Goal: Contribute content

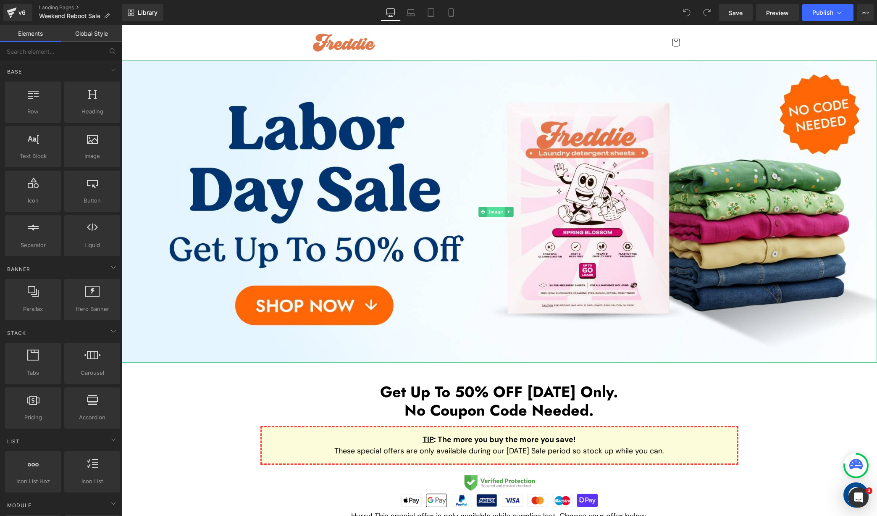
click at [499, 208] on span "Image" at bounding box center [496, 212] width 18 height 10
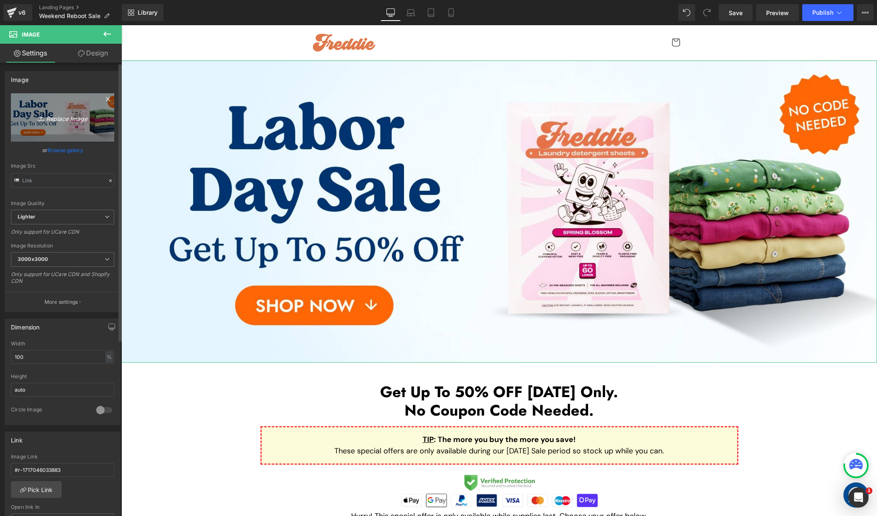
click at [63, 123] on link "Replace Image" at bounding box center [62, 117] width 103 height 48
type input "C:\fakepath\Weekend Reboot Sale Desktop 2.jpg"
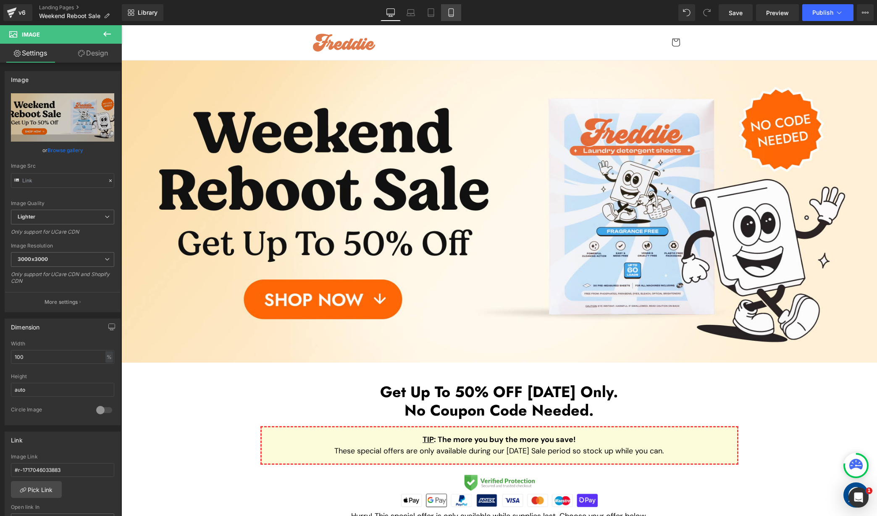
click at [458, 8] on link "Mobile" at bounding box center [451, 12] width 20 height 17
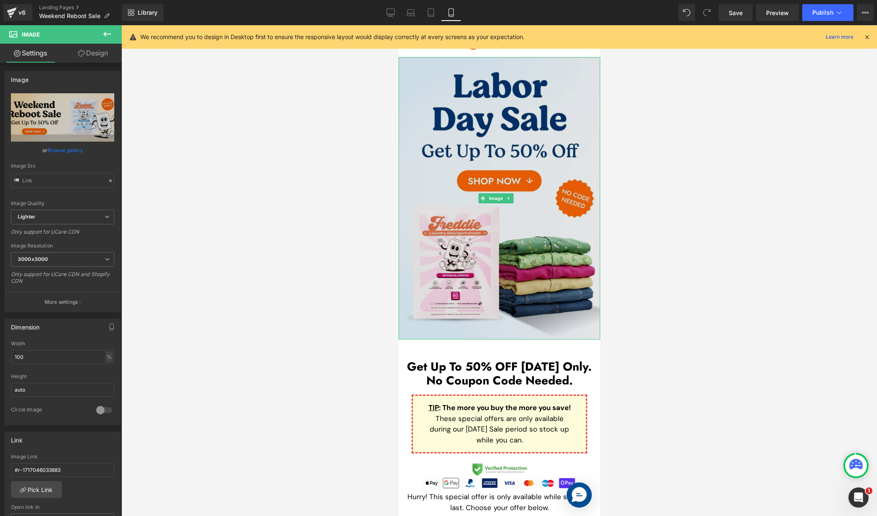
click at [497, 188] on img at bounding box center [499, 198] width 202 height 282
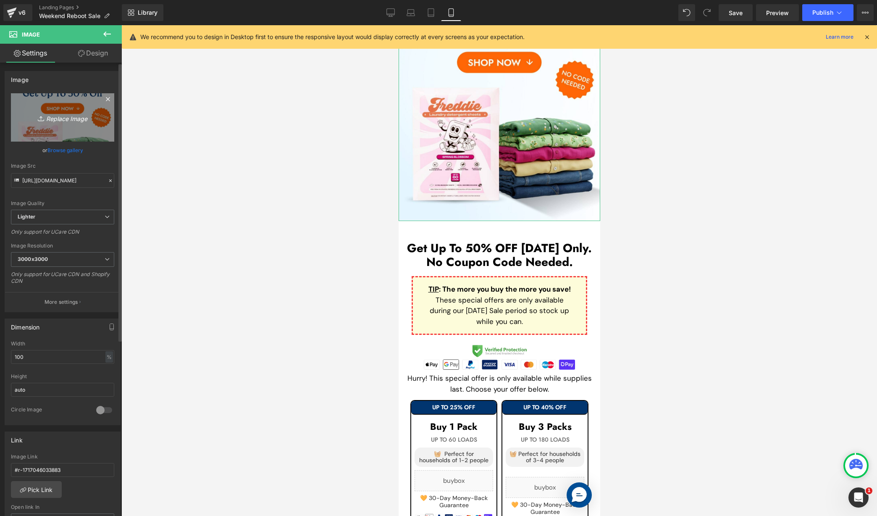
click at [51, 118] on icon "Replace Image" at bounding box center [62, 117] width 67 height 11
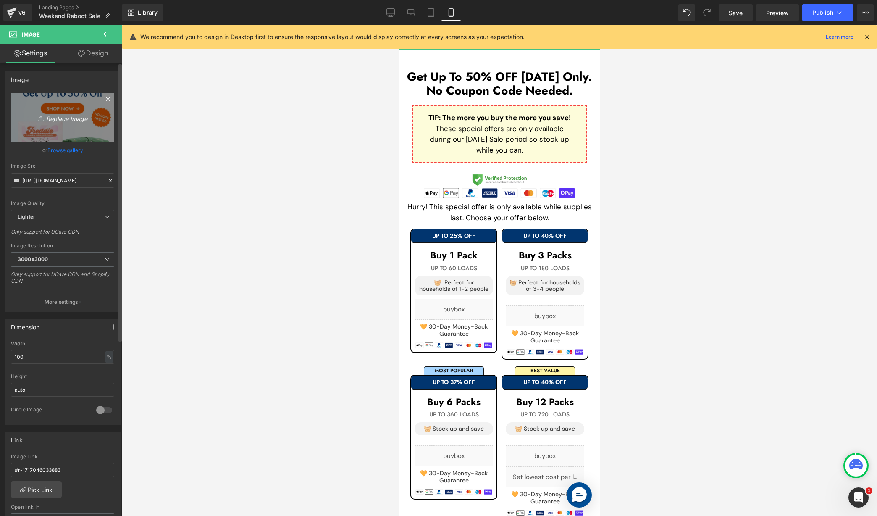
scroll to position [292, 0]
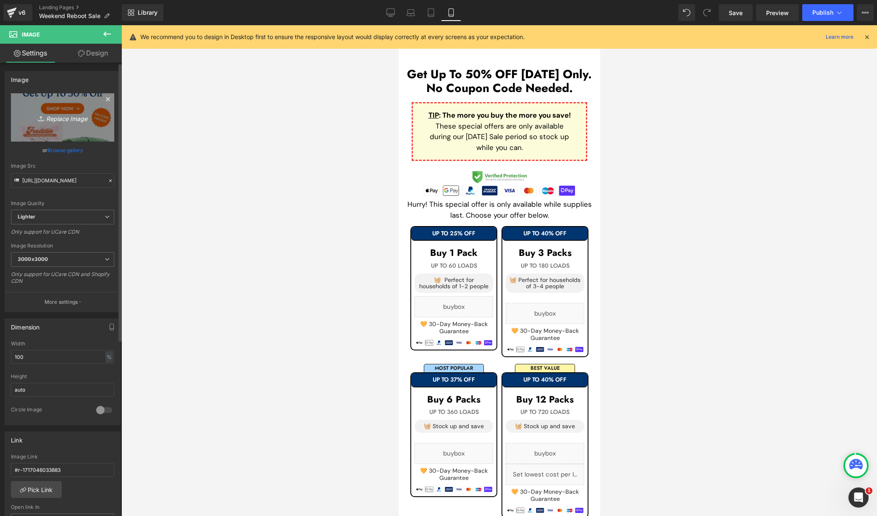
type input "C:\fakepath\Weekend Reboot Sale Mobile 2.jpg"
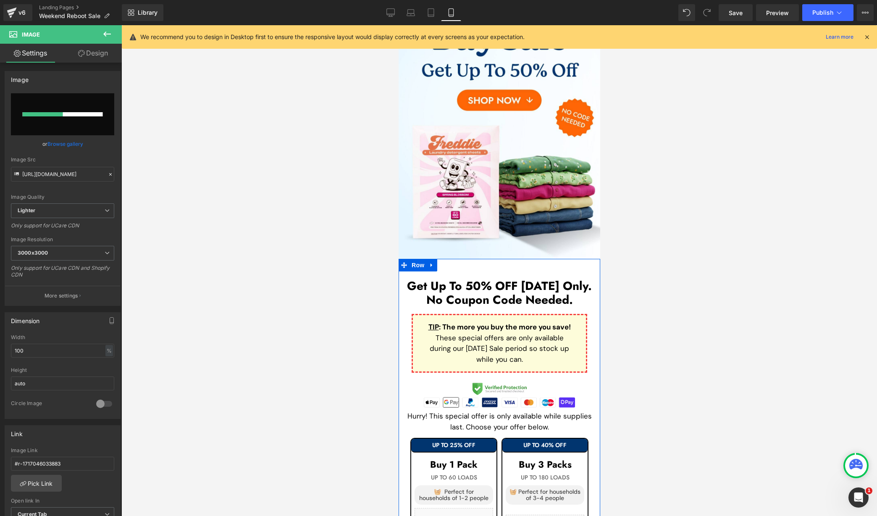
scroll to position [0, 0]
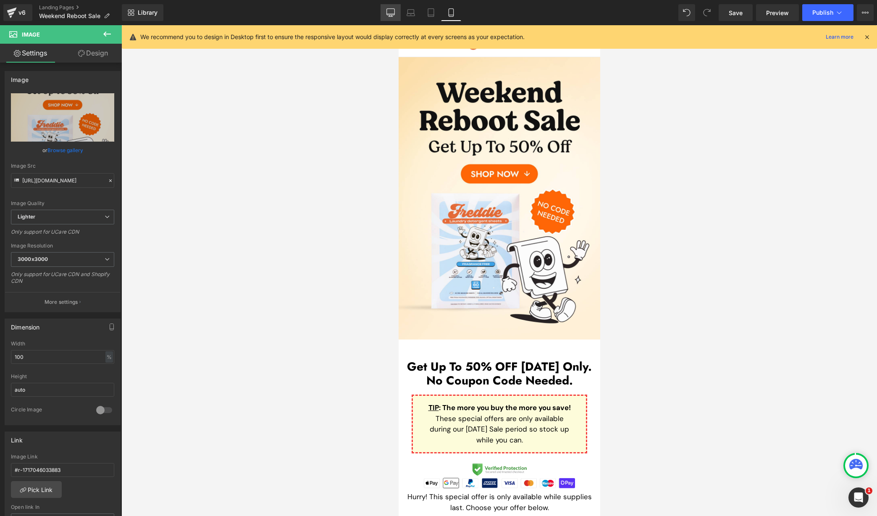
click at [387, 11] on icon at bounding box center [390, 12] width 8 height 8
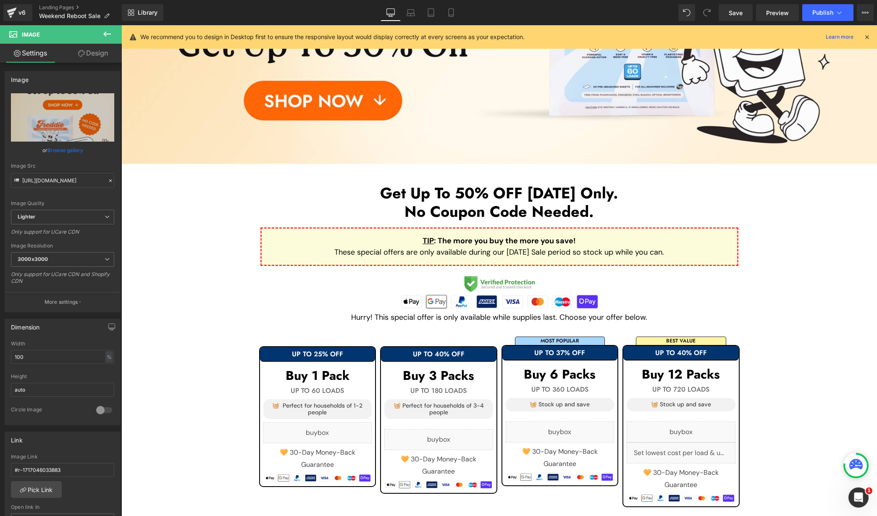
scroll to position [252, 0]
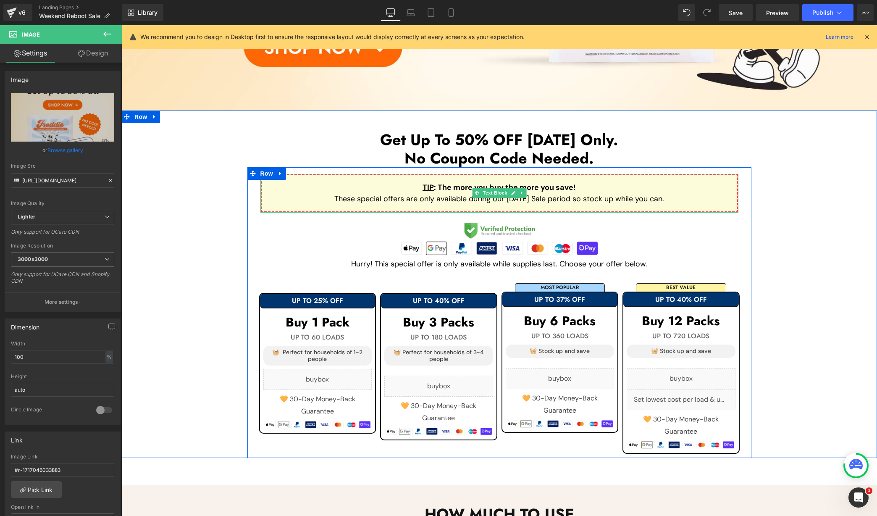
click at [409, 199] on p "These special offers are only available during our [DATE] Sale period so stock …" at bounding box center [499, 198] width 449 height 11
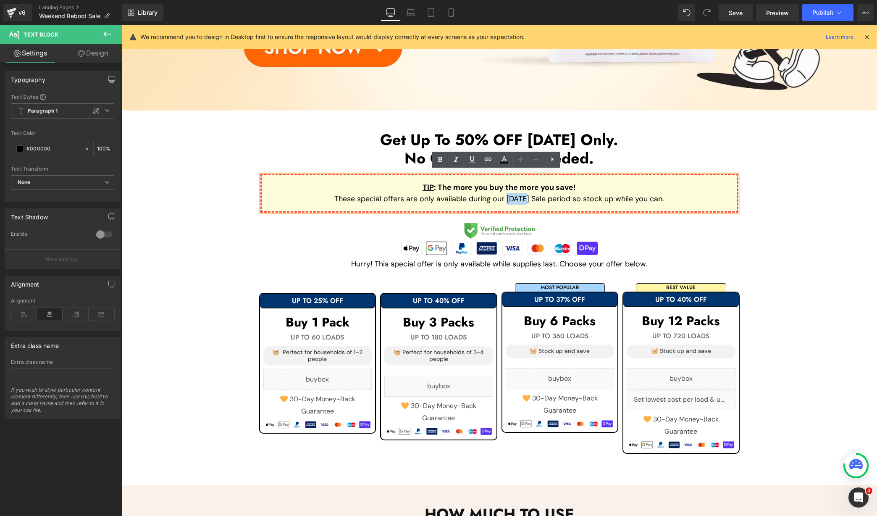
drag, startPoint x: 498, startPoint y: 198, endPoint x: 517, endPoint y: 199, distance: 19.8
click at [517, 199] on p "These special offers are only available during our [DATE] Sale period so stock …" at bounding box center [499, 198] width 449 height 11
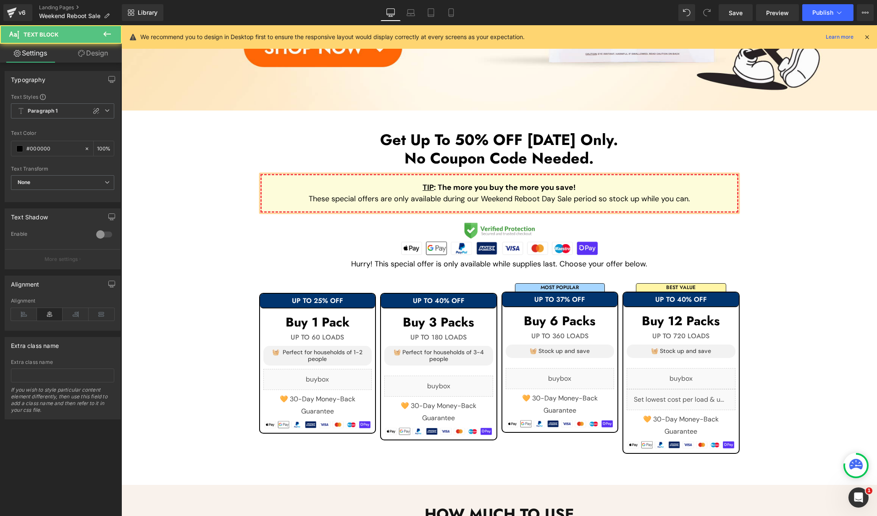
click at [551, 198] on p "These special offers are only available during our Weekend Reboot Day Sale peri…" at bounding box center [499, 198] width 449 height 11
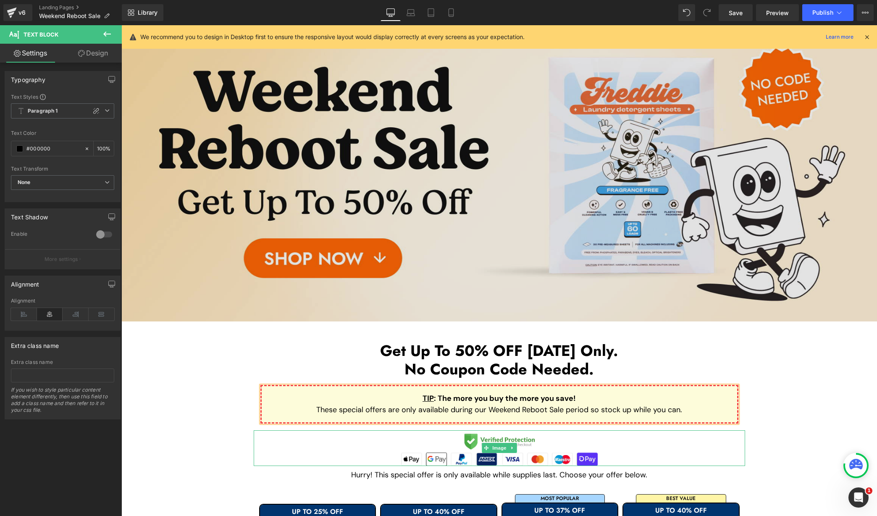
scroll to position [0, 0]
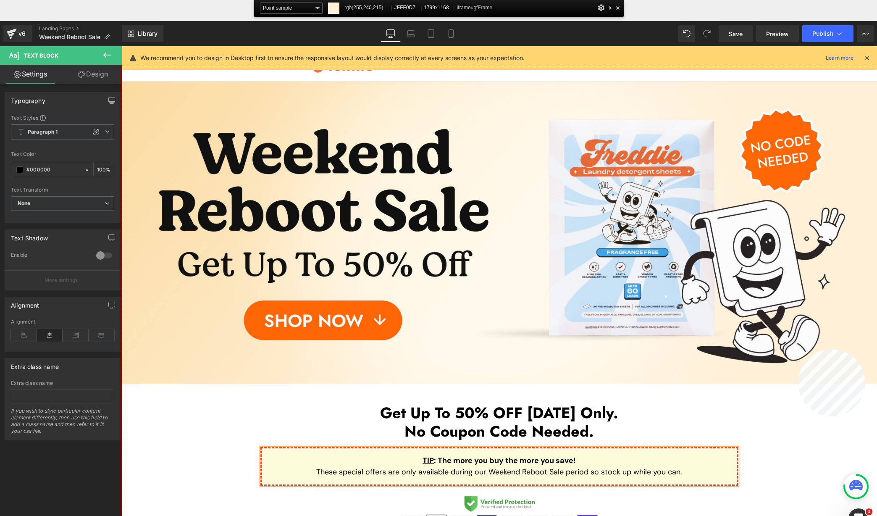
click at [659, 349] on div at bounding box center [499, 312] width 756 height 491
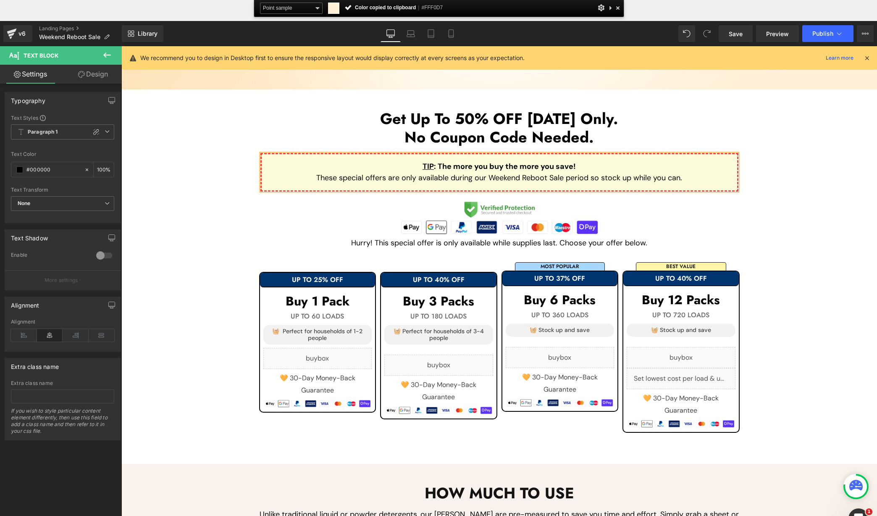
scroll to position [378, 0]
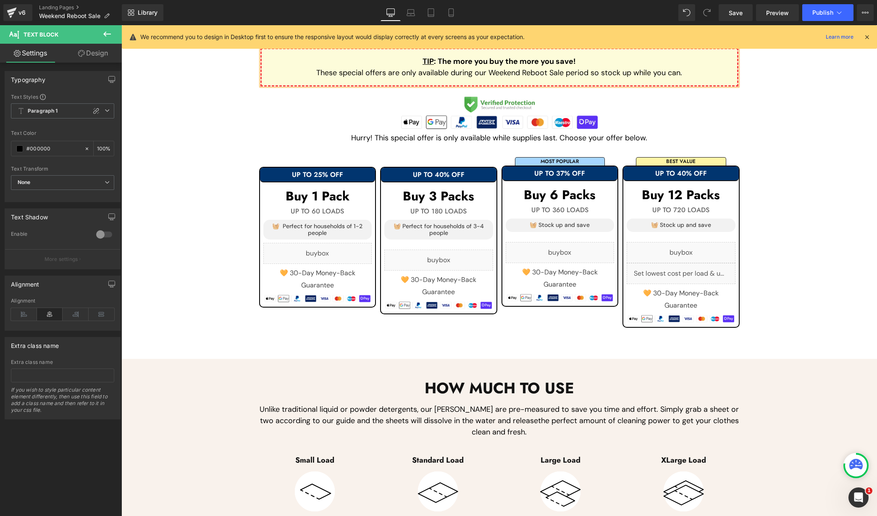
click at [356, 189] on h1 "Buy 1 Pack" at bounding box center [317, 196] width 109 height 14
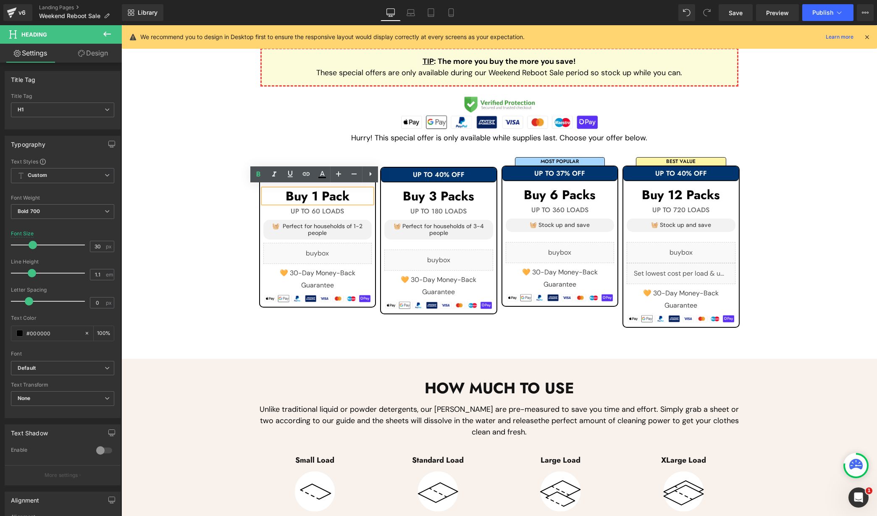
click at [121, 25] on div at bounding box center [121, 25] width 0 height 0
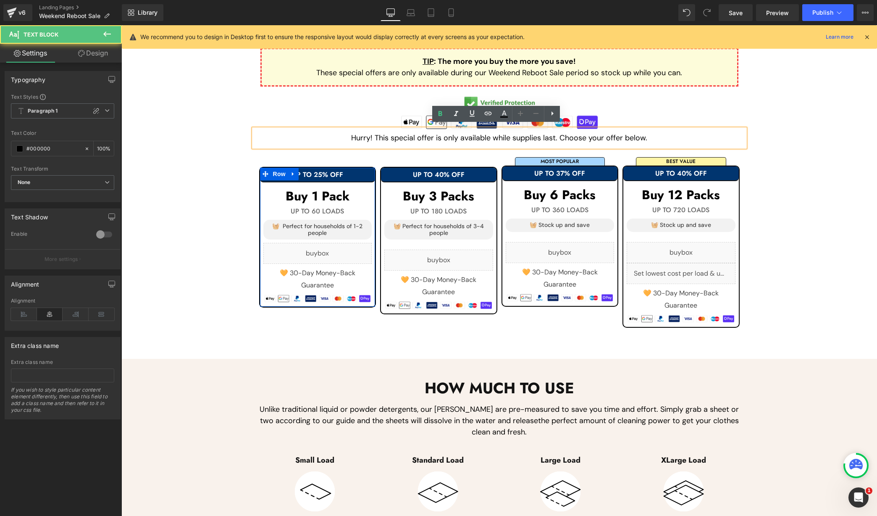
click at [360, 171] on h1 "UP TO 25% OFF" at bounding box center [318, 175] width 116 height 8
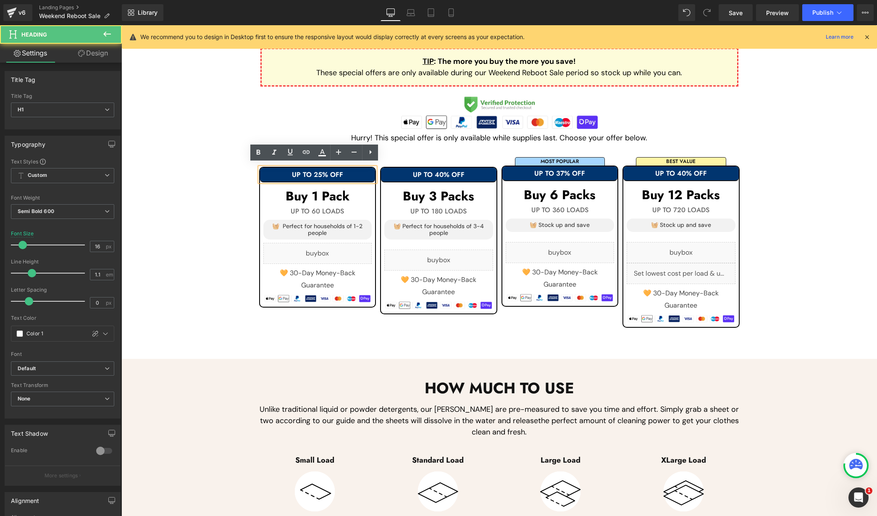
click at [368, 171] on h1 "UP TO 25% OFF" at bounding box center [318, 175] width 116 height 8
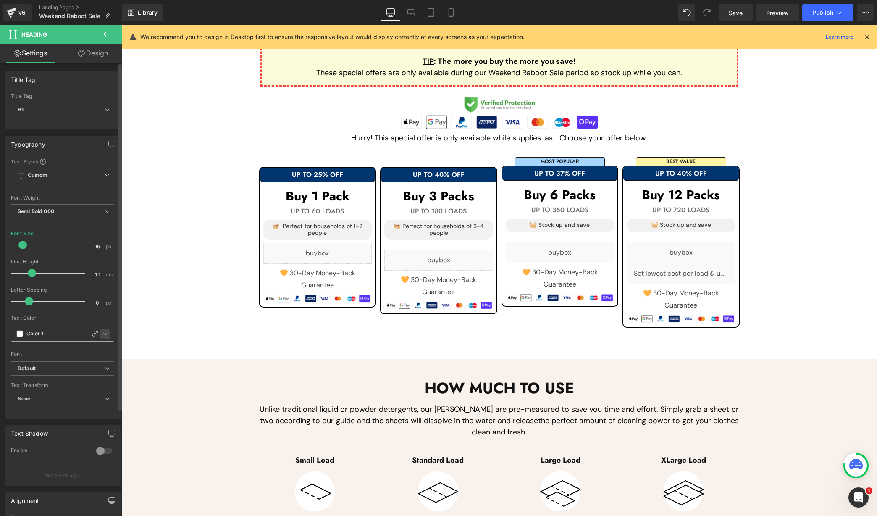
click at [107, 335] on div at bounding box center [105, 333] width 10 height 10
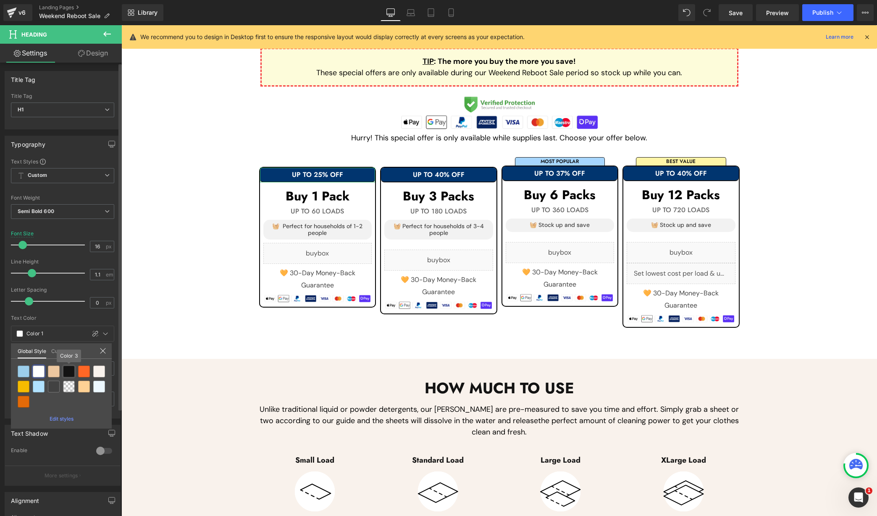
click at [69, 371] on div at bounding box center [69, 371] width 12 height 12
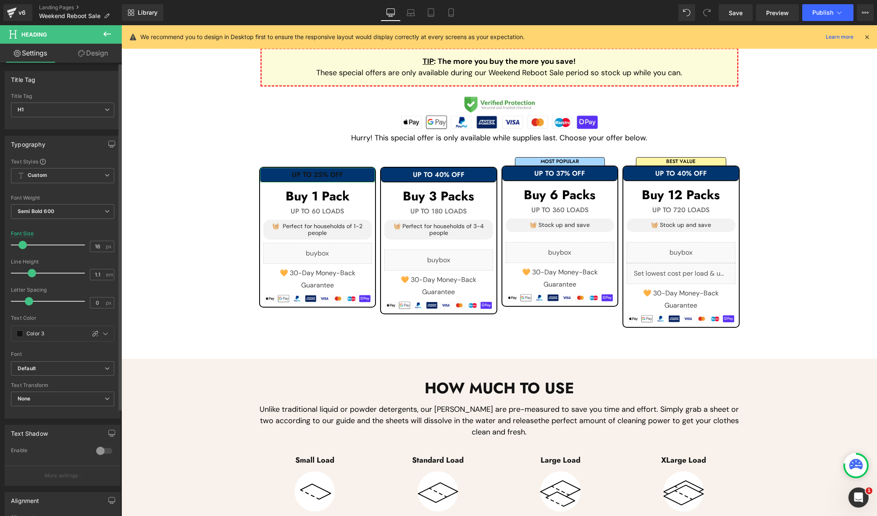
click at [109, 57] on link "Design" at bounding box center [93, 53] width 61 height 19
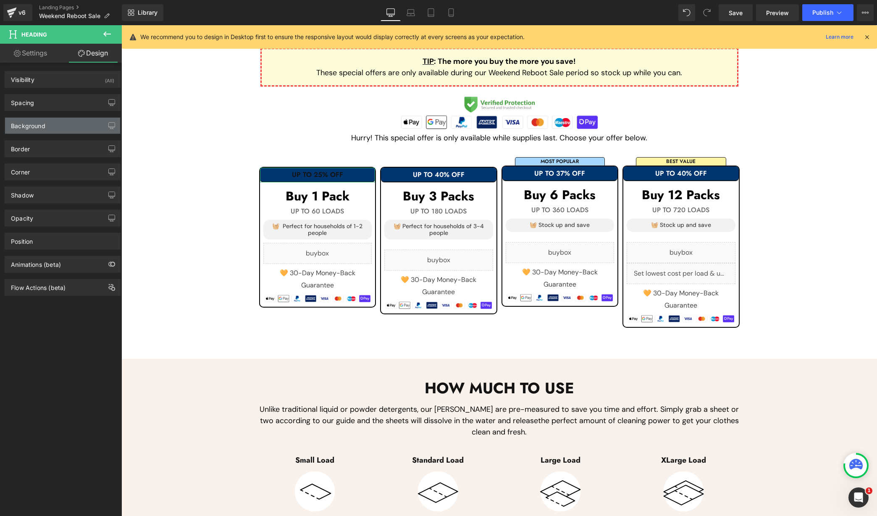
click at [57, 126] on div "Background" at bounding box center [62, 126] width 115 height 16
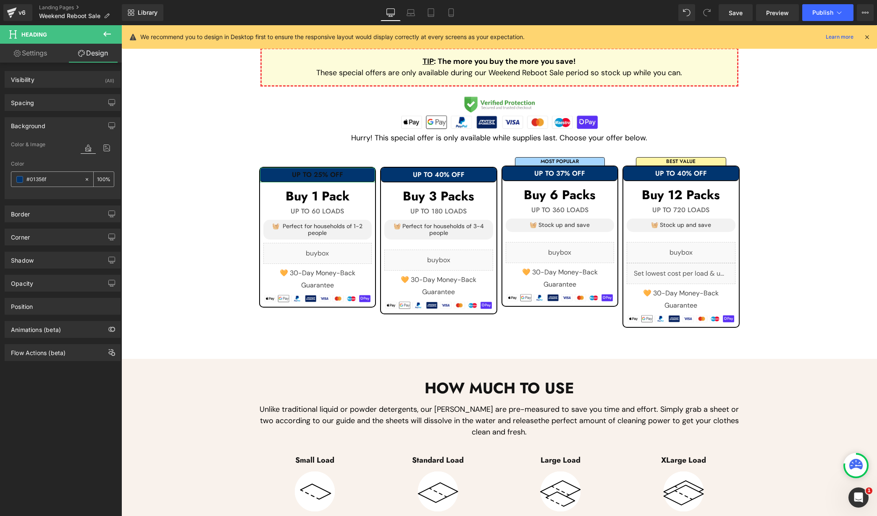
click at [62, 182] on input "#01356f" at bounding box center [53, 179] width 54 height 9
paste input "FFF0D7"
type input "#FFF0D7"
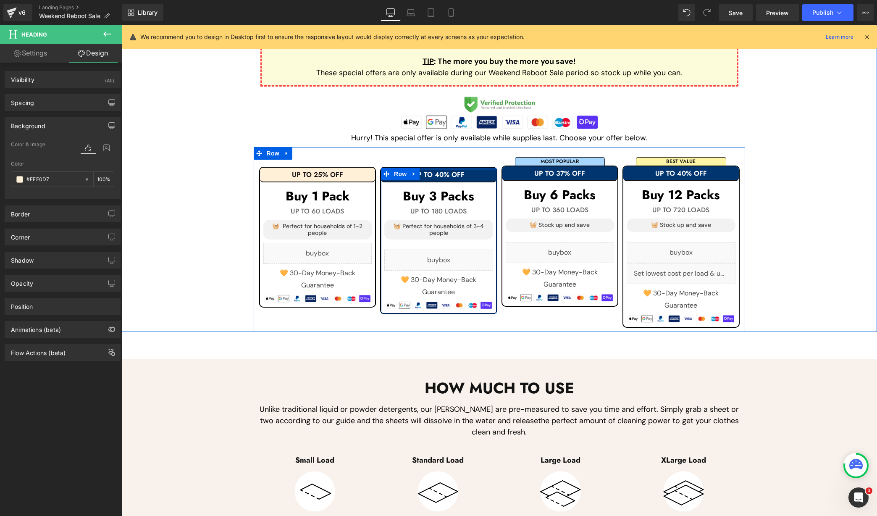
click at [478, 171] on h1 "UP TO 40% OFF" at bounding box center [439, 175] width 116 height 8
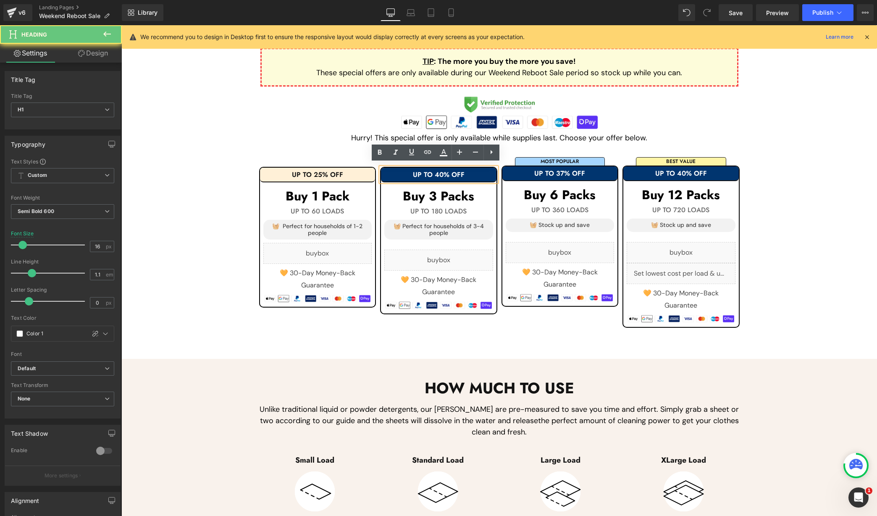
click at [483, 171] on h1 "UP TO 40% OFF" at bounding box center [439, 175] width 116 height 8
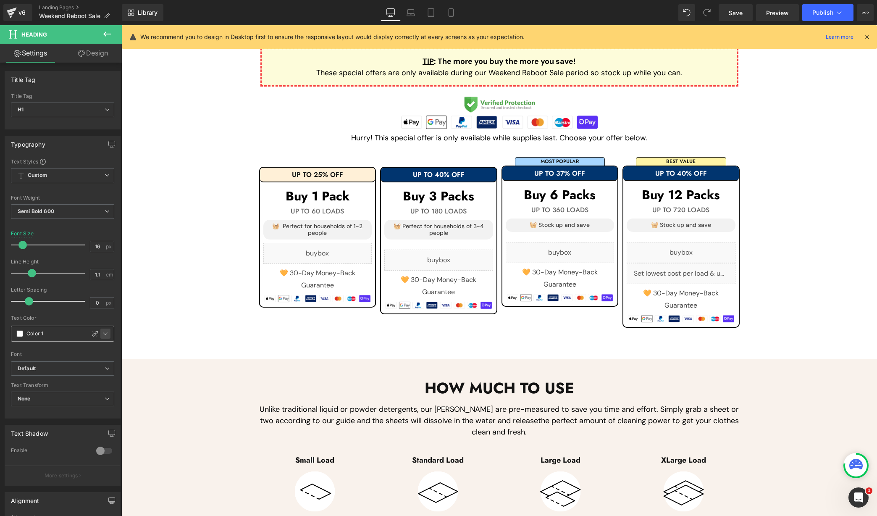
click at [102, 330] on icon at bounding box center [105, 333] width 7 height 7
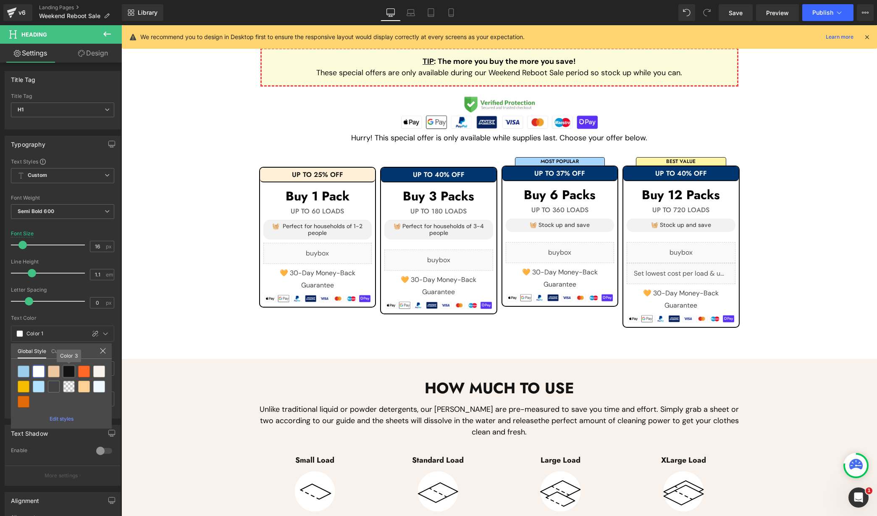
click at [69, 370] on div at bounding box center [69, 371] width 12 height 12
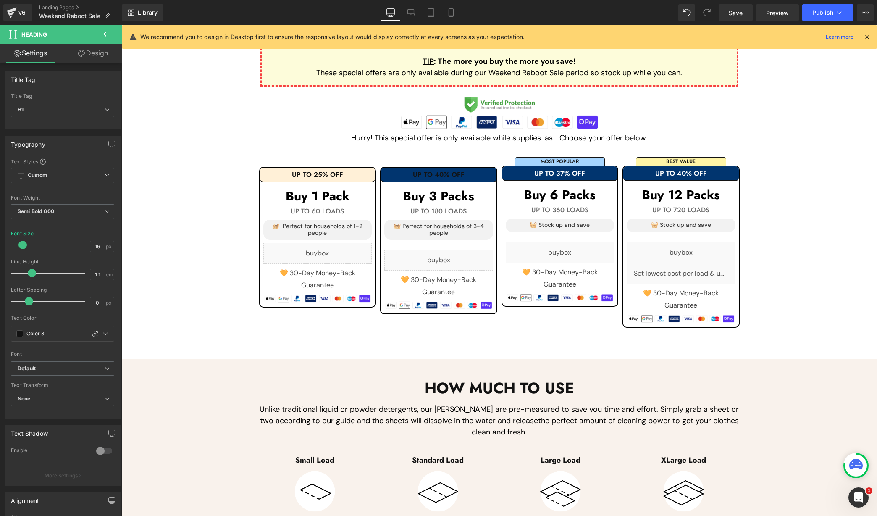
click at [97, 52] on link "Design" at bounding box center [93, 53] width 61 height 19
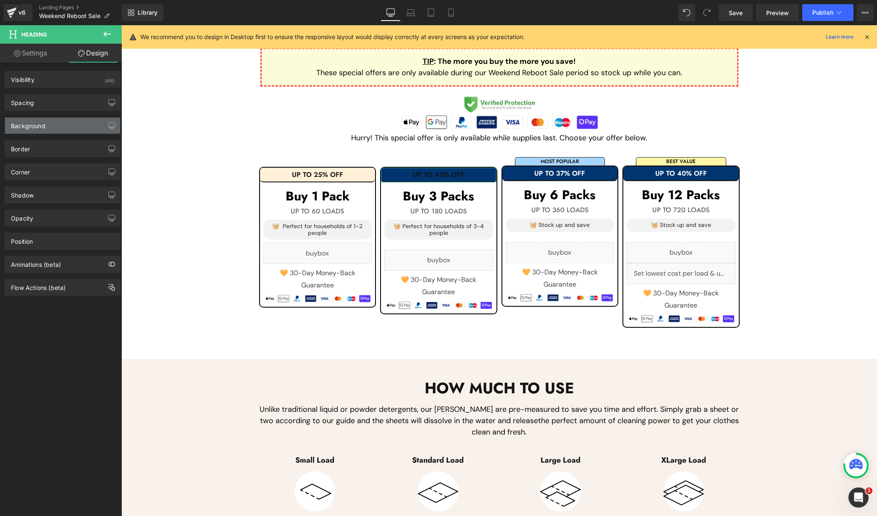
click at [70, 129] on div "Background" at bounding box center [62, 126] width 115 height 16
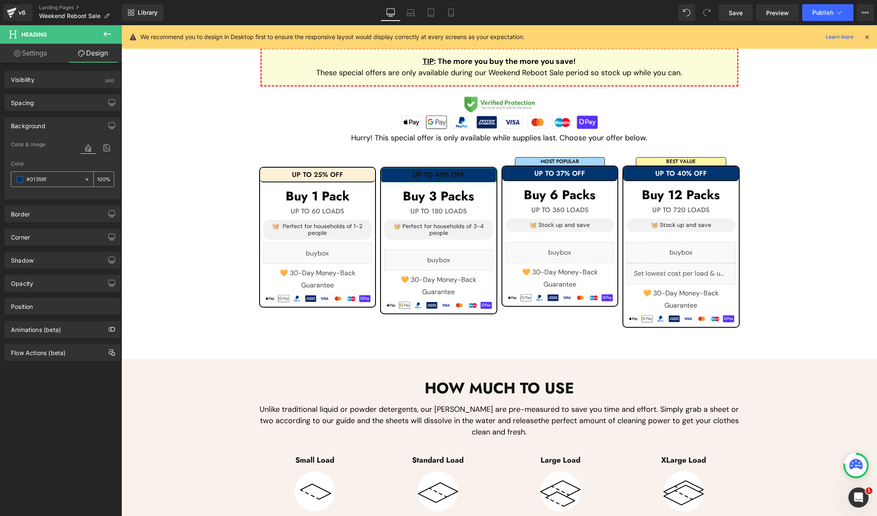
click at [55, 181] on input "text" at bounding box center [53, 179] width 54 height 9
paste input "FFF0D7"
type input "#FFF0D7"
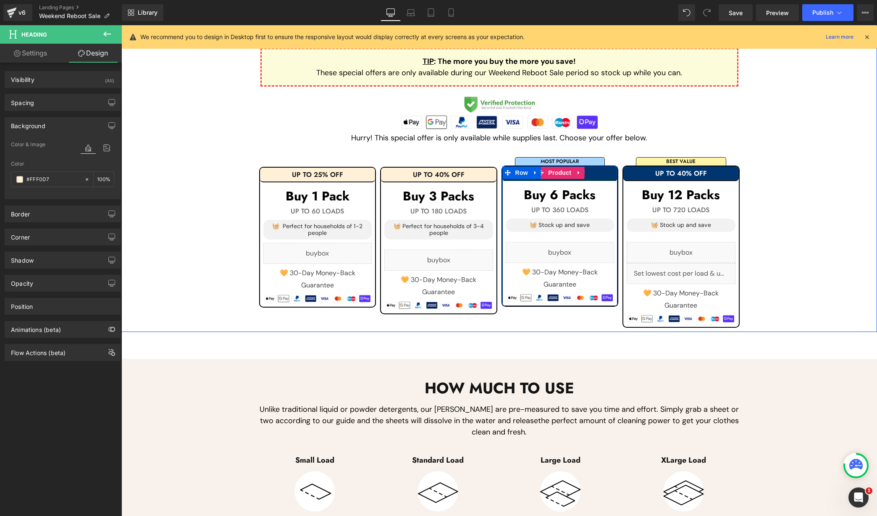
click at [601, 170] on h1 "UP TO 37% OFF" at bounding box center [560, 174] width 116 height 8
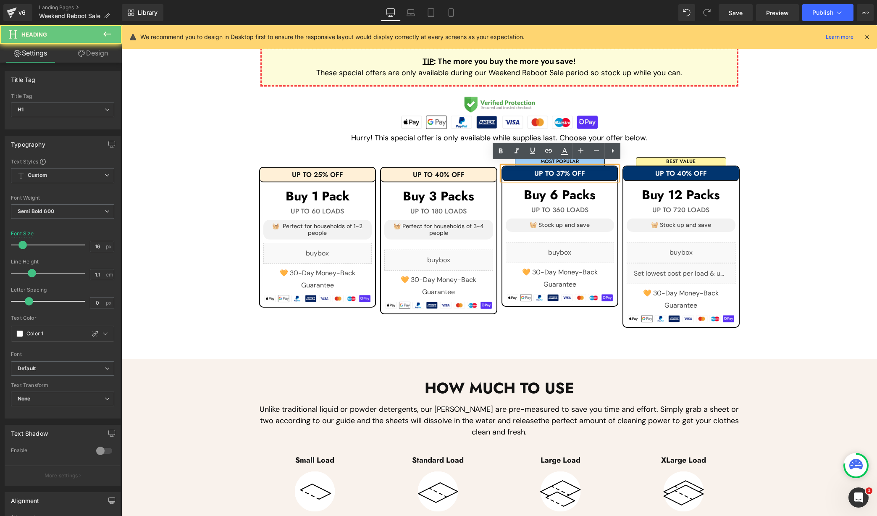
click at [607, 171] on h1 "UP TO 37% OFF" at bounding box center [560, 174] width 116 height 8
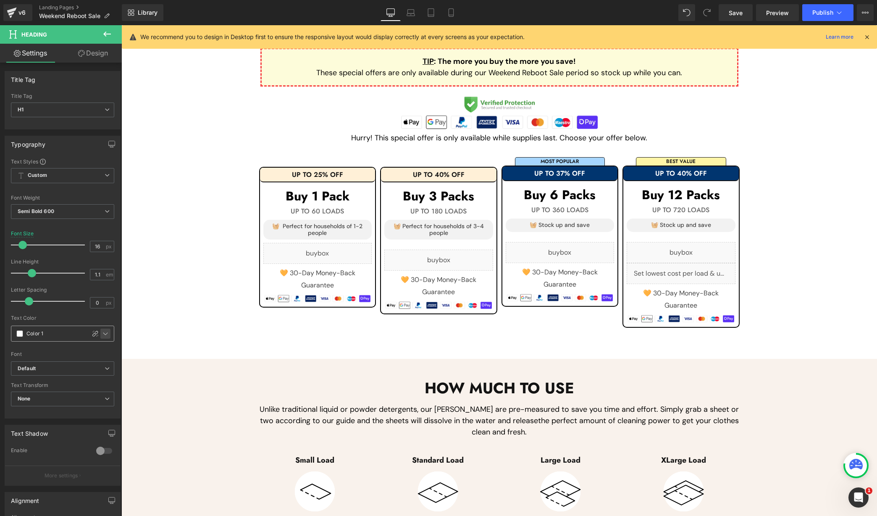
click at [105, 332] on icon at bounding box center [105, 333] width 7 height 7
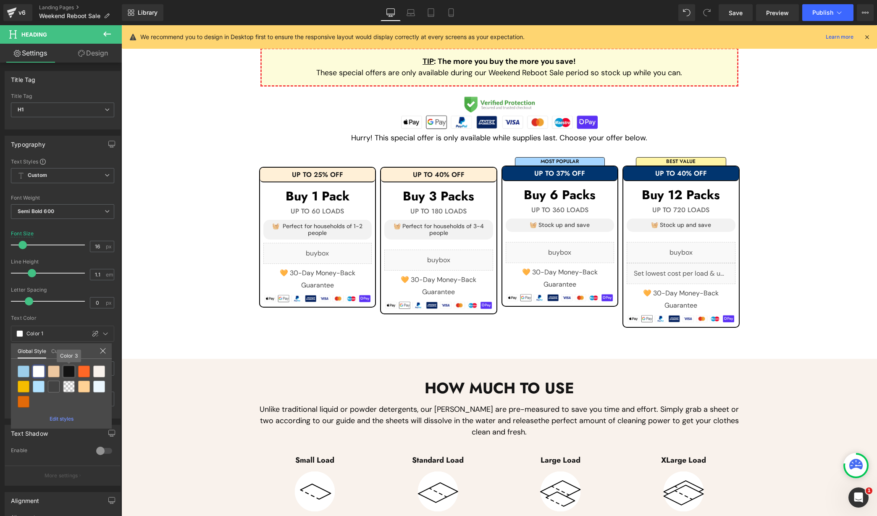
click at [69, 370] on div at bounding box center [69, 371] width 12 height 12
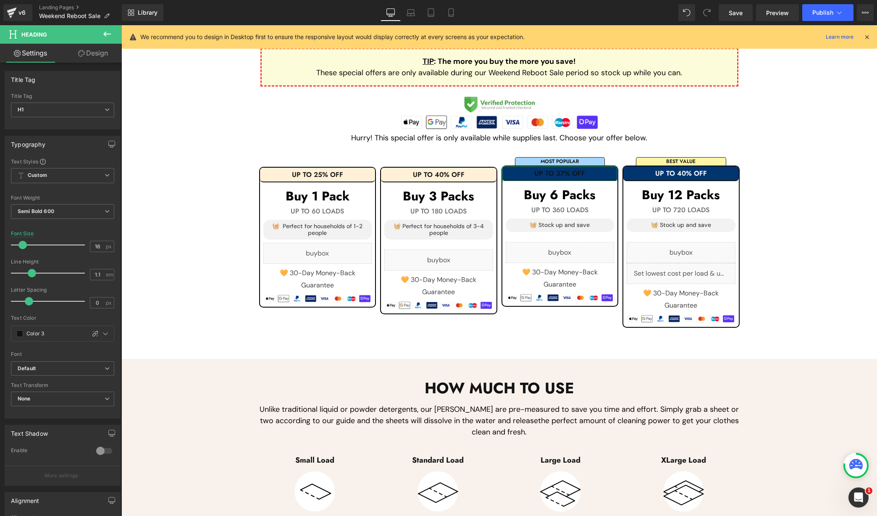
click at [102, 58] on link "Design" at bounding box center [93, 53] width 61 height 19
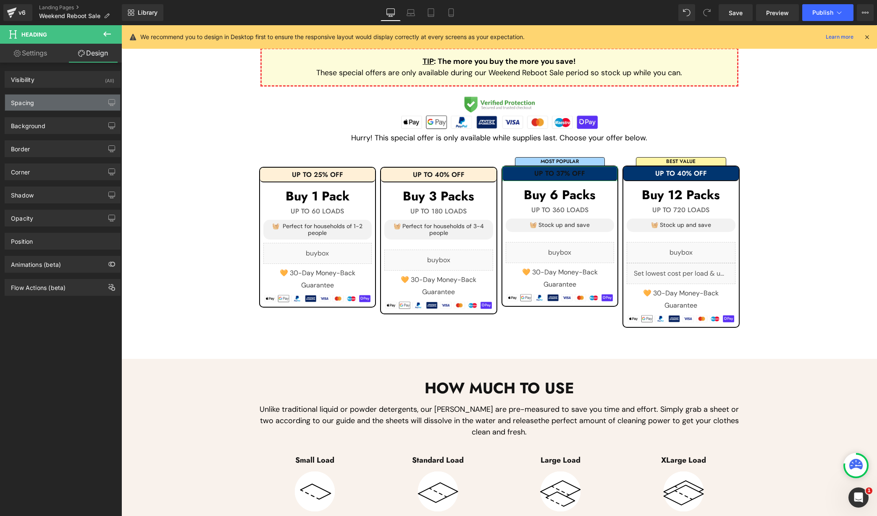
click at [66, 105] on div "Spacing" at bounding box center [62, 103] width 115 height 16
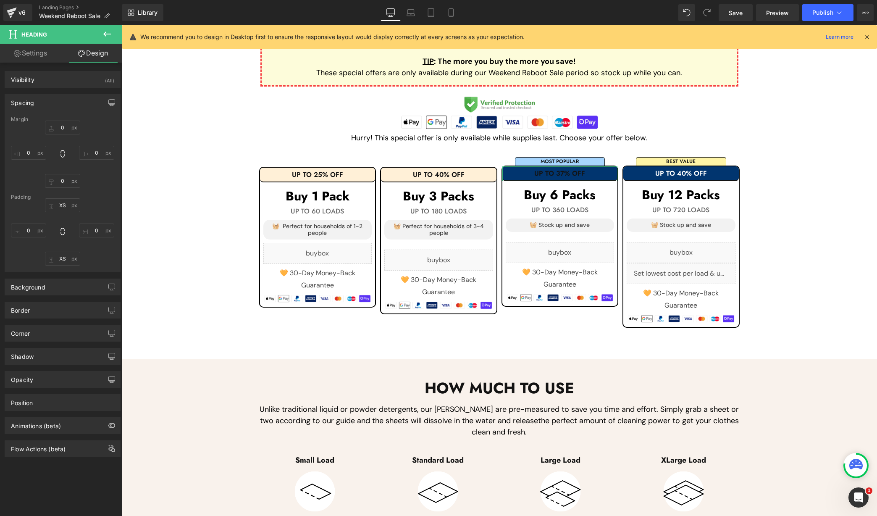
click at [67, 89] on div "Spacing [GEOGRAPHIC_DATA] 0 0 0 0 [GEOGRAPHIC_DATA] XS 0 XS 0" at bounding box center [63, 180] width 126 height 184
click at [64, 103] on div "Spacing" at bounding box center [62, 103] width 115 height 16
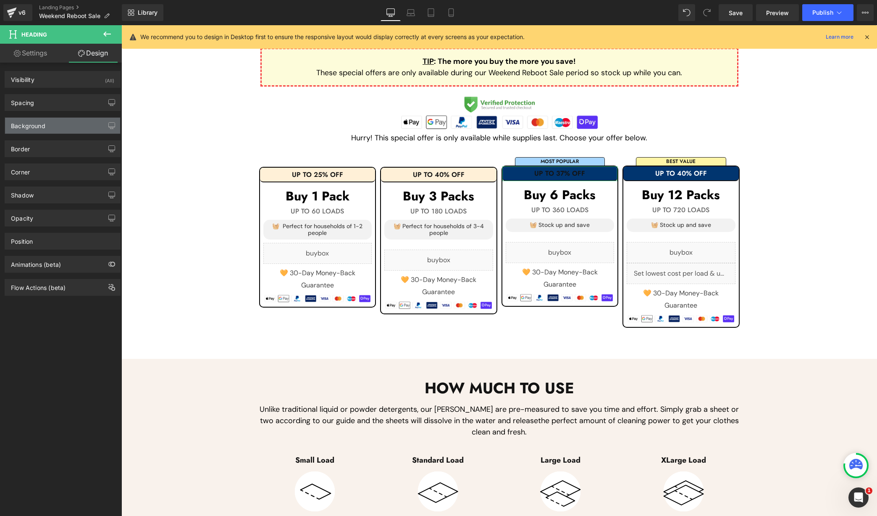
click at [63, 132] on div "Background" at bounding box center [62, 126] width 115 height 16
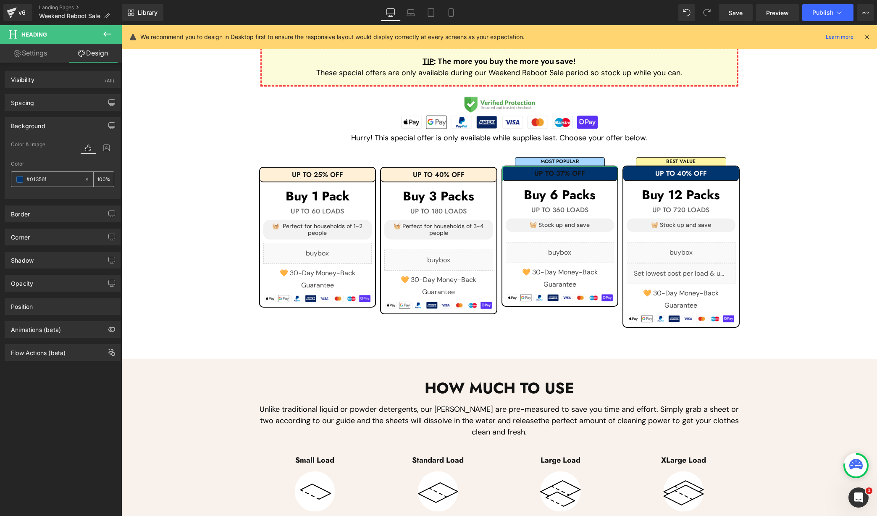
click at [61, 182] on input "#01356f" at bounding box center [53, 179] width 54 height 9
paste input "FFF0D7"
type input "#FFF0D7"
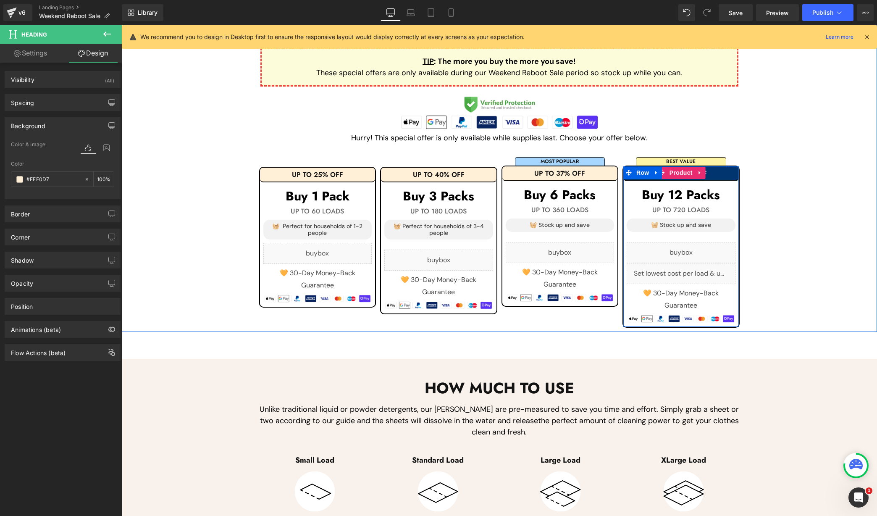
click at [659, 170] on h1 "UP TO 40% OFF" at bounding box center [681, 174] width 116 height 8
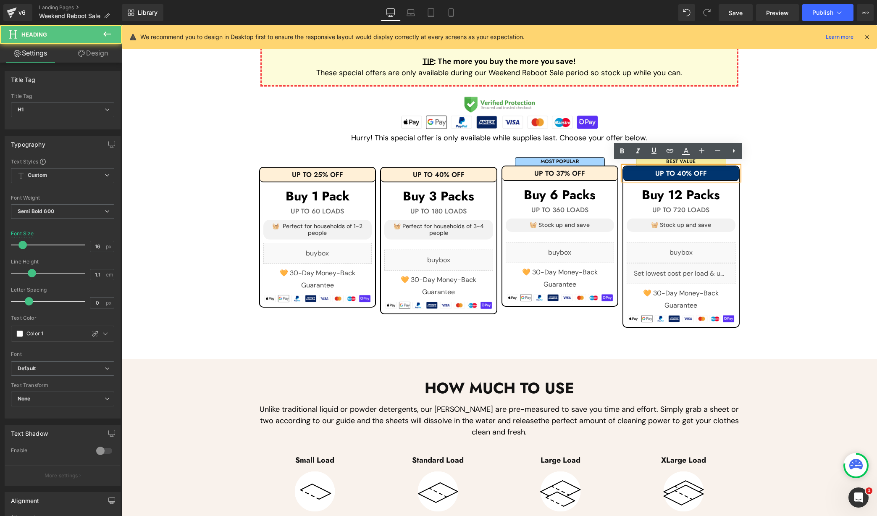
click at [659, 170] on h1 "UP TO 40% OFF" at bounding box center [681, 174] width 116 height 8
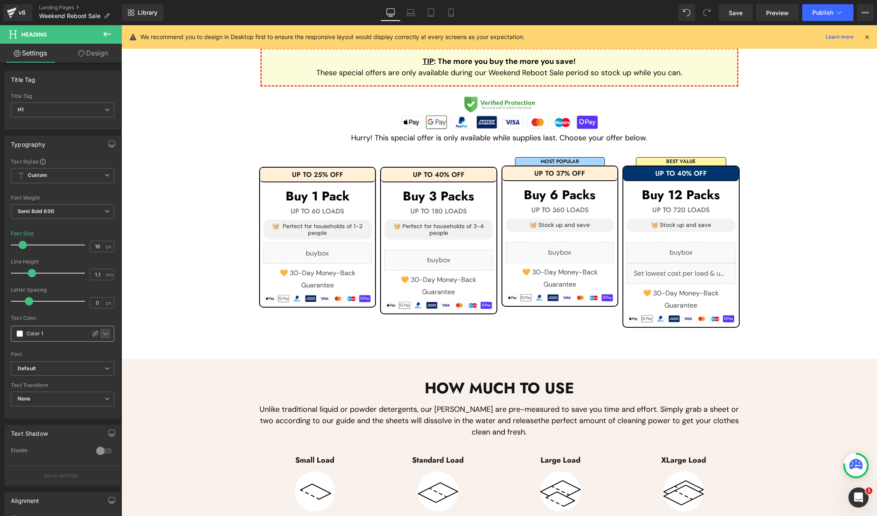
click at [105, 332] on icon at bounding box center [105, 333] width 7 height 7
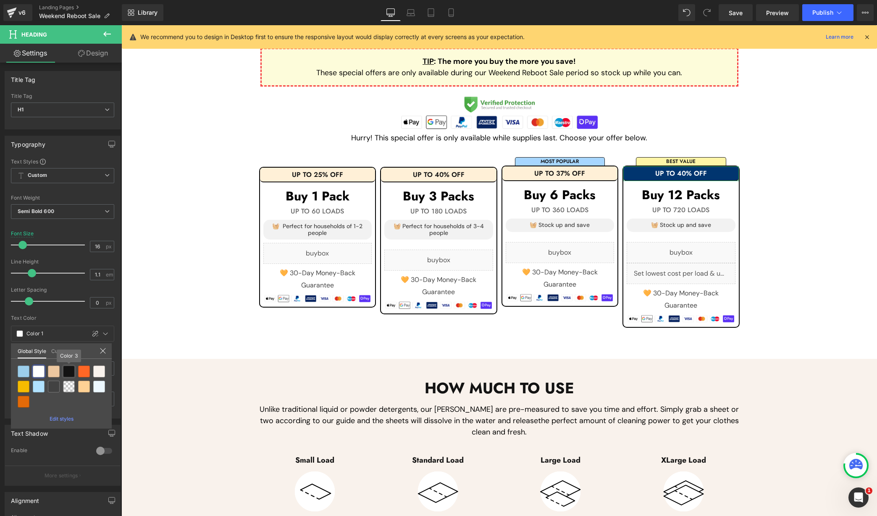
click at [66, 371] on div at bounding box center [69, 371] width 12 height 12
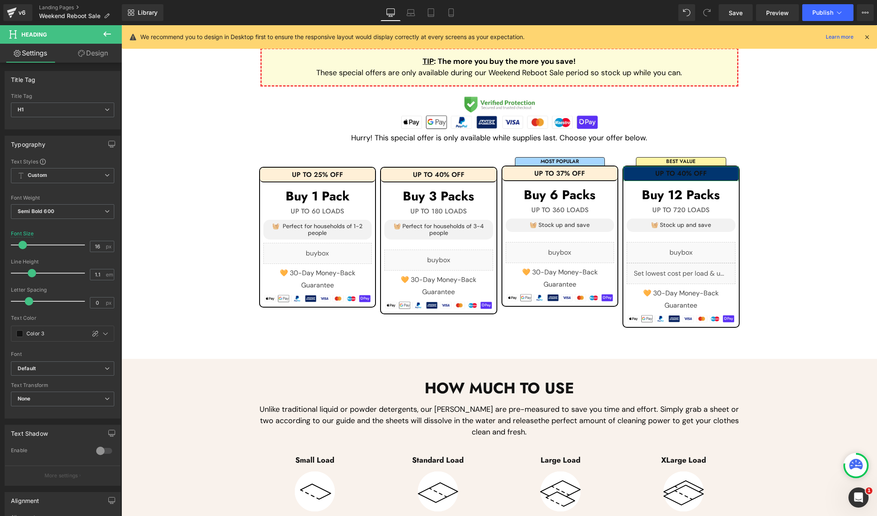
click at [93, 51] on link "Design" at bounding box center [93, 53] width 61 height 19
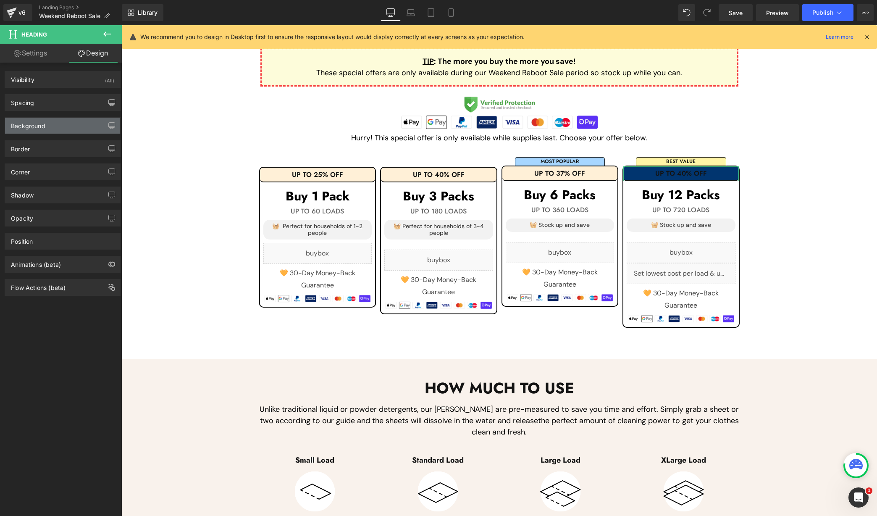
click at [58, 126] on div "Background" at bounding box center [62, 126] width 115 height 16
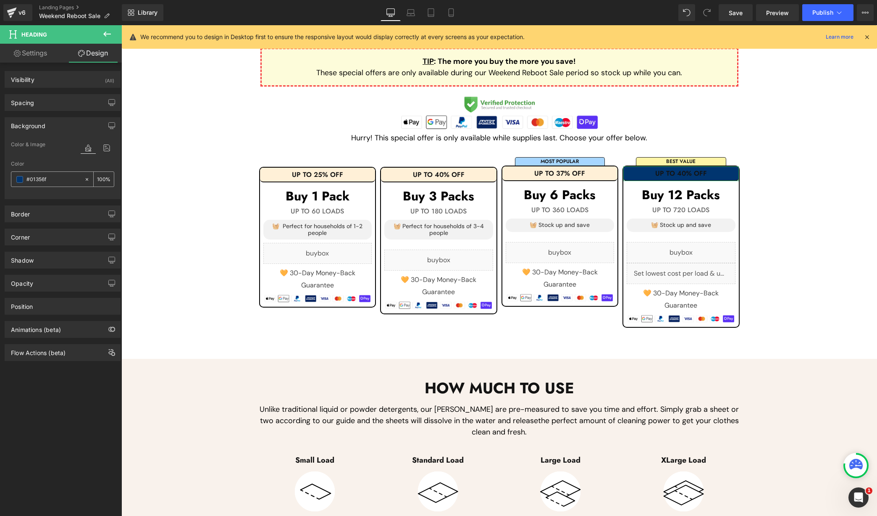
click at [60, 175] on input "#01356f" at bounding box center [53, 179] width 54 height 9
paste input "FFF0D7"
type input "#FFF0D7"
click at [459, 12] on link "Mobile" at bounding box center [451, 12] width 20 height 17
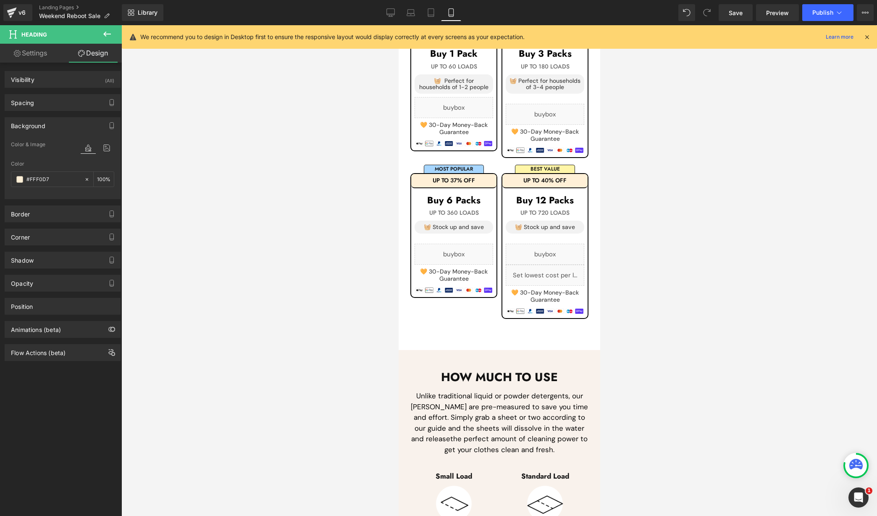
scroll to position [492, 0]
click at [395, 14] on link "Desktop" at bounding box center [391, 12] width 20 height 17
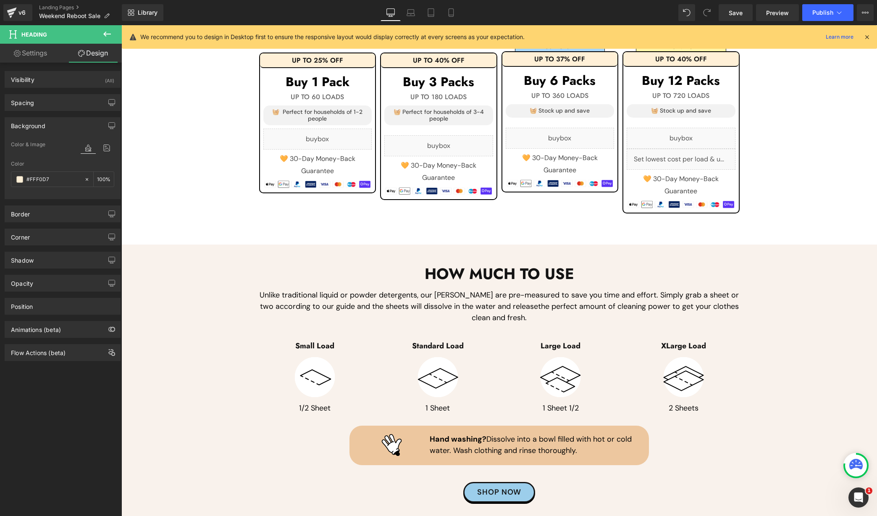
scroll to position [410, 0]
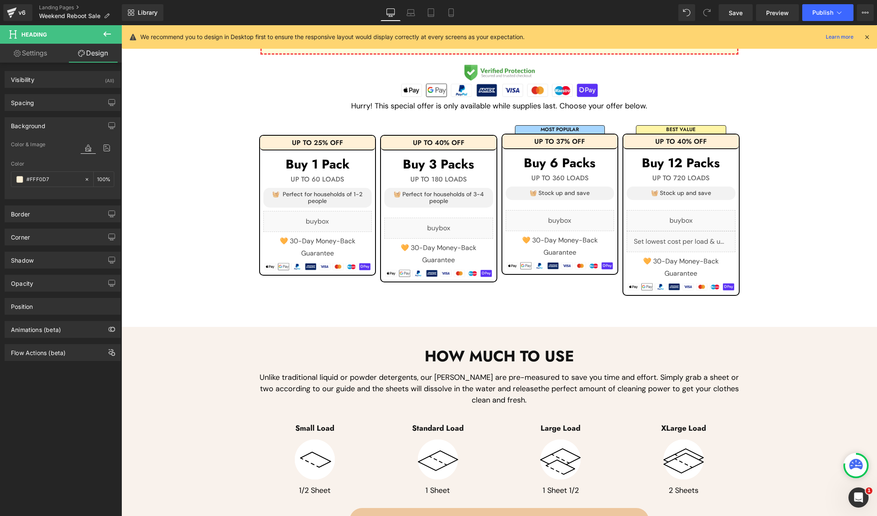
click at [659, 19] on div "Save Preview Publish Scheduled View Live Page View with current Template Save T…" at bounding box center [796, 12] width 162 height 17
click at [659, 21] on div "Library Desktop Desktop Laptop Tablet Mobile Save Preview Publish Scheduled Vie…" at bounding box center [499, 12] width 755 height 25
click at [659, 16] on span "Publish" at bounding box center [822, 12] width 21 height 7
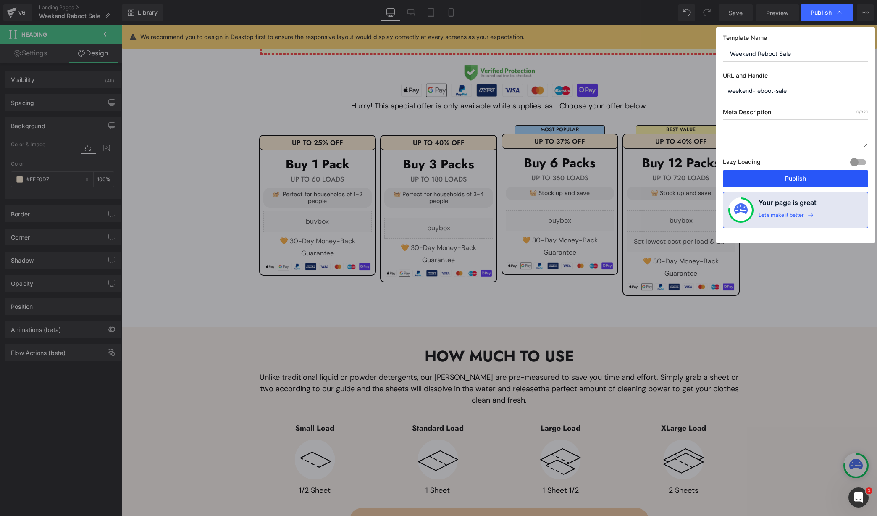
click at [659, 170] on button "Publish" at bounding box center [795, 178] width 145 height 17
